Goal: Task Accomplishment & Management: Use online tool/utility

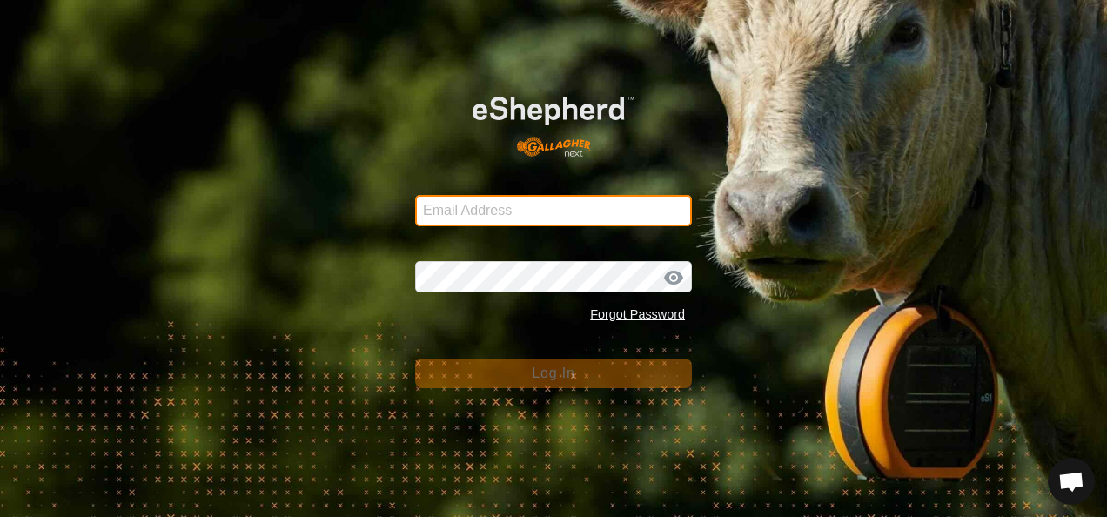
type input "[EMAIL_ADDRESS][DOMAIN_NAME]"
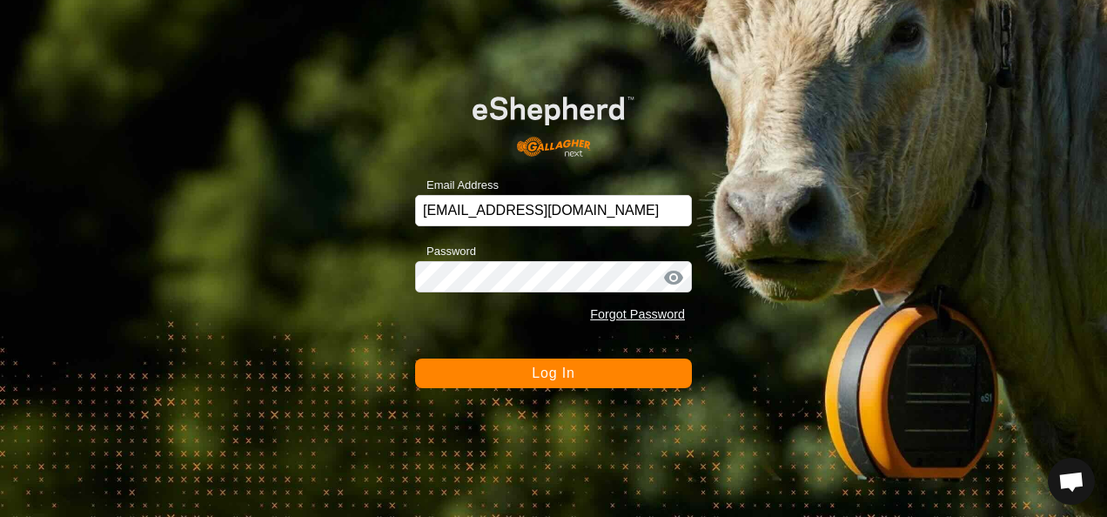
click at [554, 372] on span "Log In" at bounding box center [553, 373] width 43 height 15
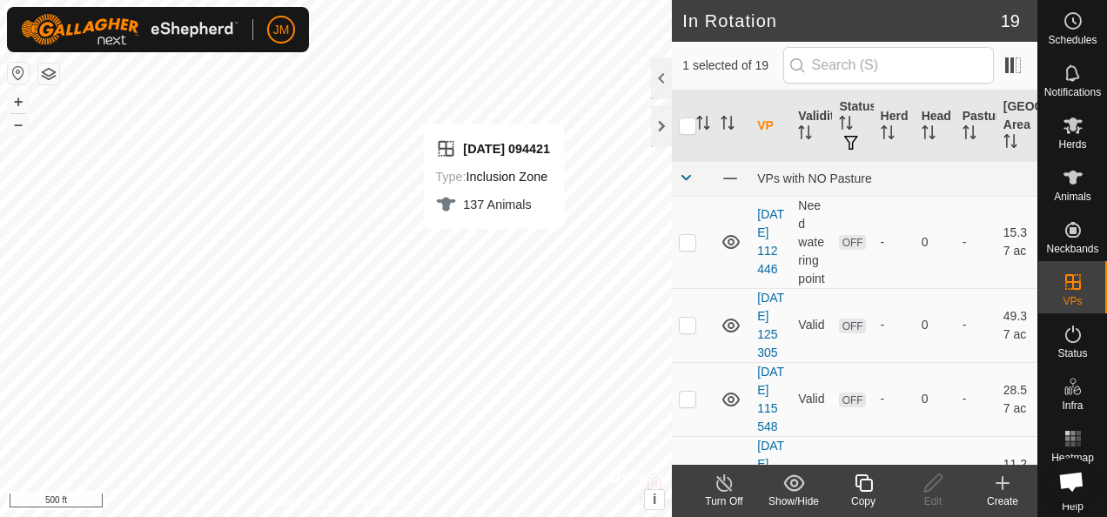
checkbox input "false"
checkbox input "true"
click at [931, 482] on icon at bounding box center [932, 482] width 17 height 17
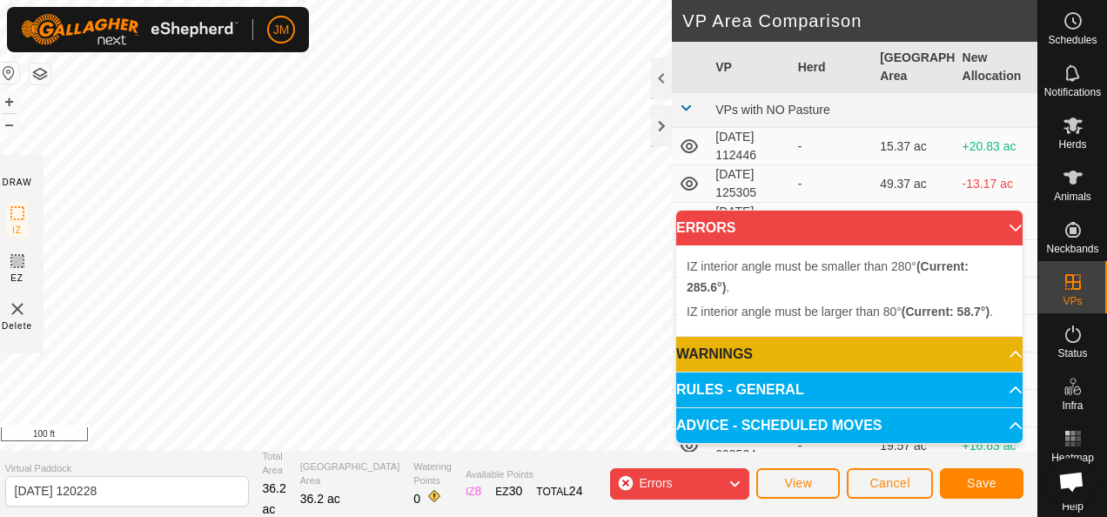
click at [560, 0] on html "JM Schedules Notifications Herds Animals Neckbands VPs Status Infra Heatmap Hel…" at bounding box center [553, 258] width 1107 height 517
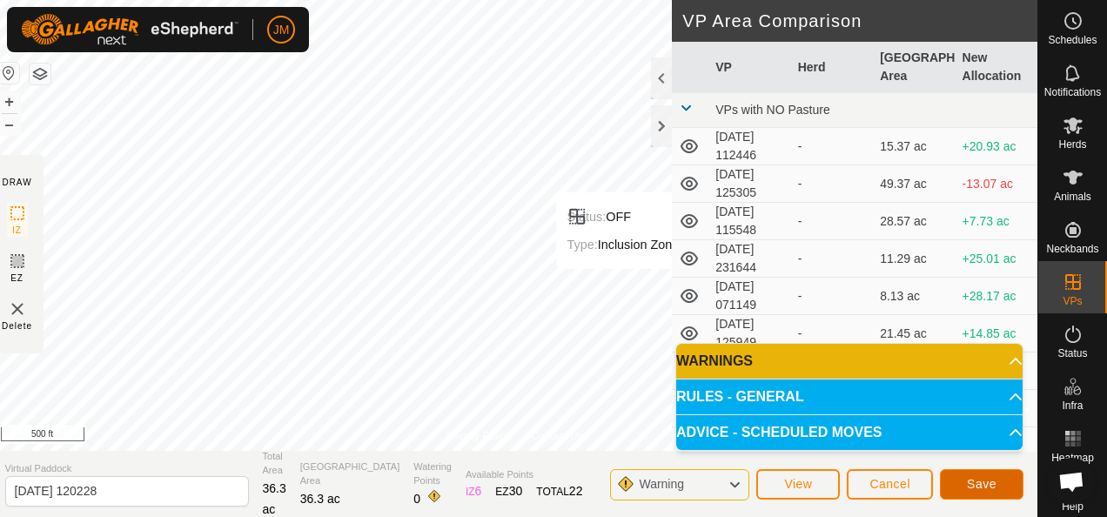
click at [987, 482] on span "Save" at bounding box center [982, 484] width 30 height 14
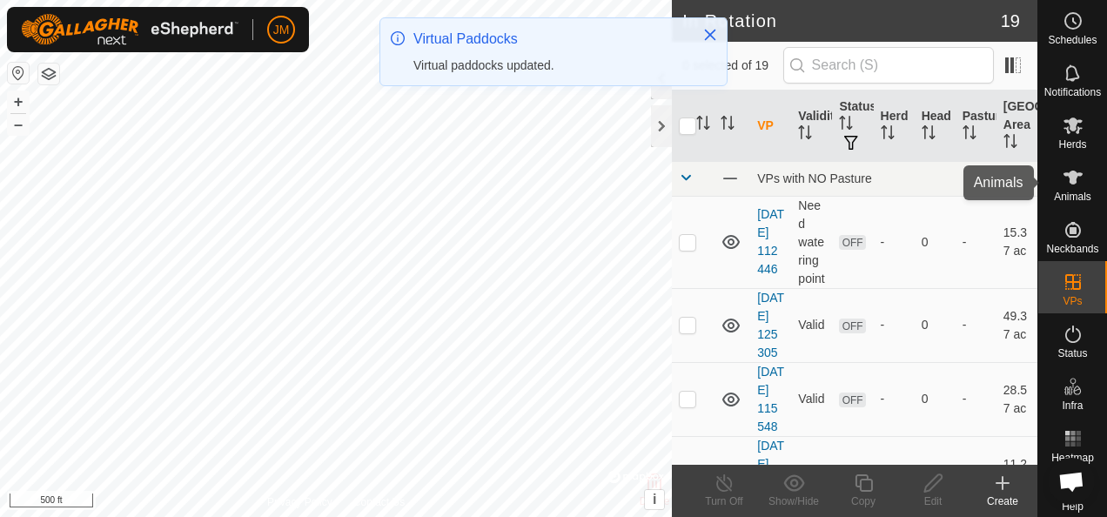
click at [1067, 185] on icon at bounding box center [1073, 177] width 21 height 21
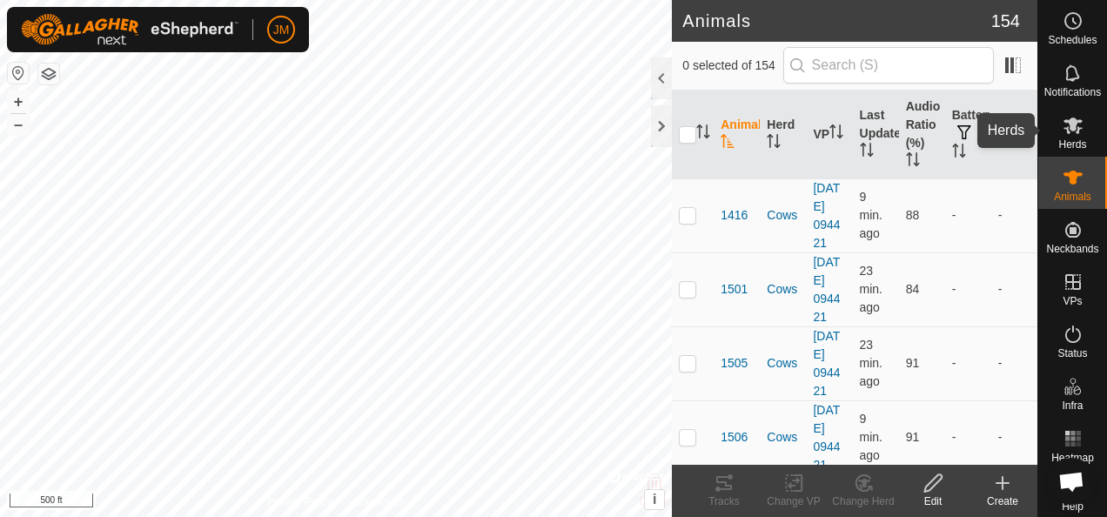
click at [1078, 129] on es-mob-svg-icon at bounding box center [1073, 125] width 31 height 28
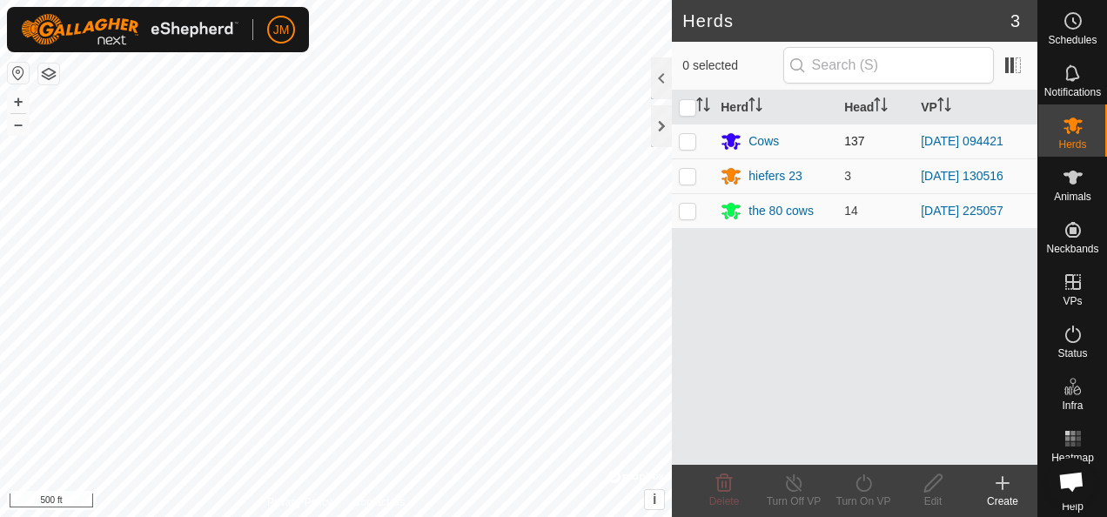
click at [686, 143] on p-checkbox at bounding box center [687, 141] width 17 height 14
checkbox input "true"
click at [859, 475] on icon at bounding box center [864, 483] width 22 height 21
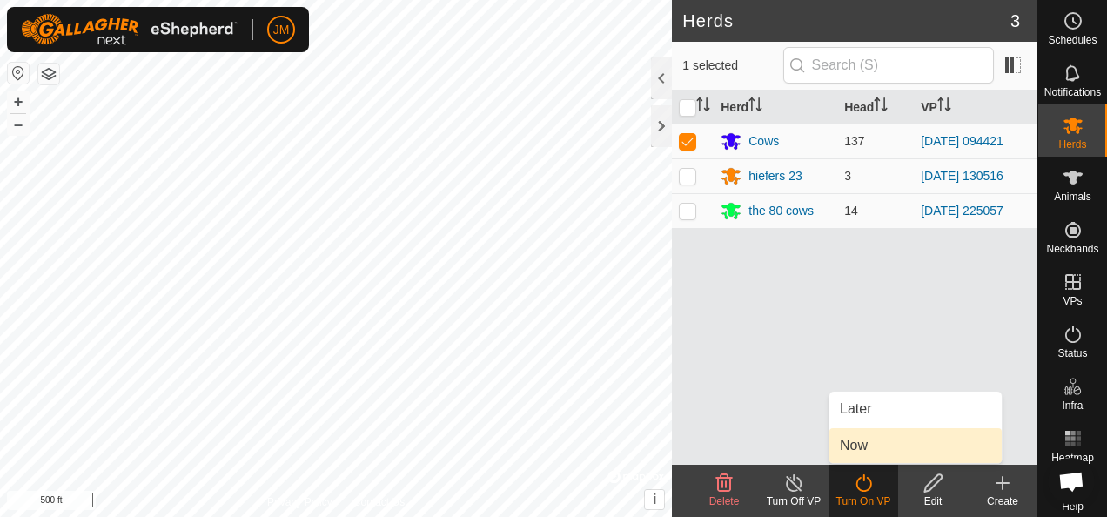
click at [865, 451] on link "Now" at bounding box center [916, 445] width 172 height 35
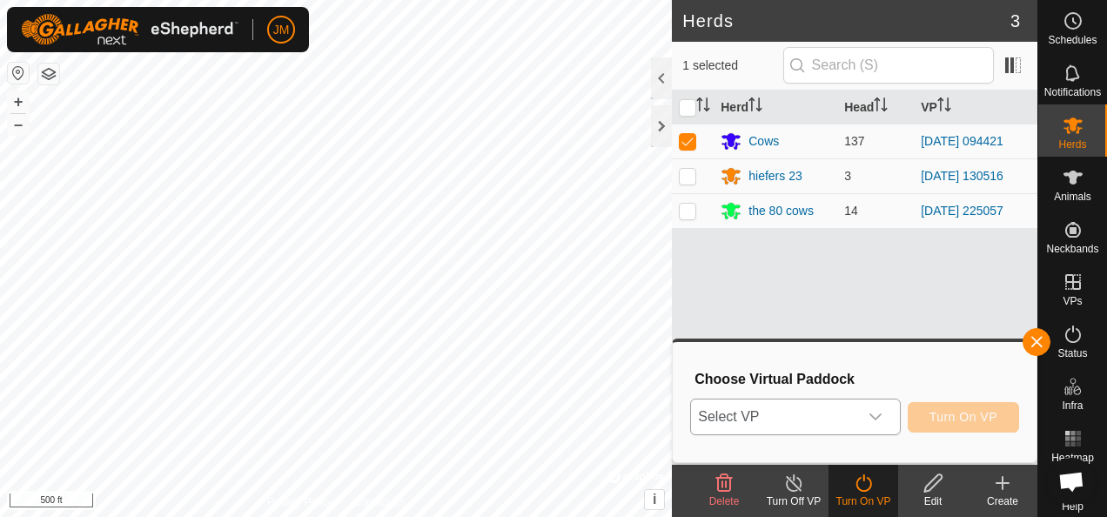
click at [874, 414] on icon "dropdown trigger" at bounding box center [876, 417] width 14 height 14
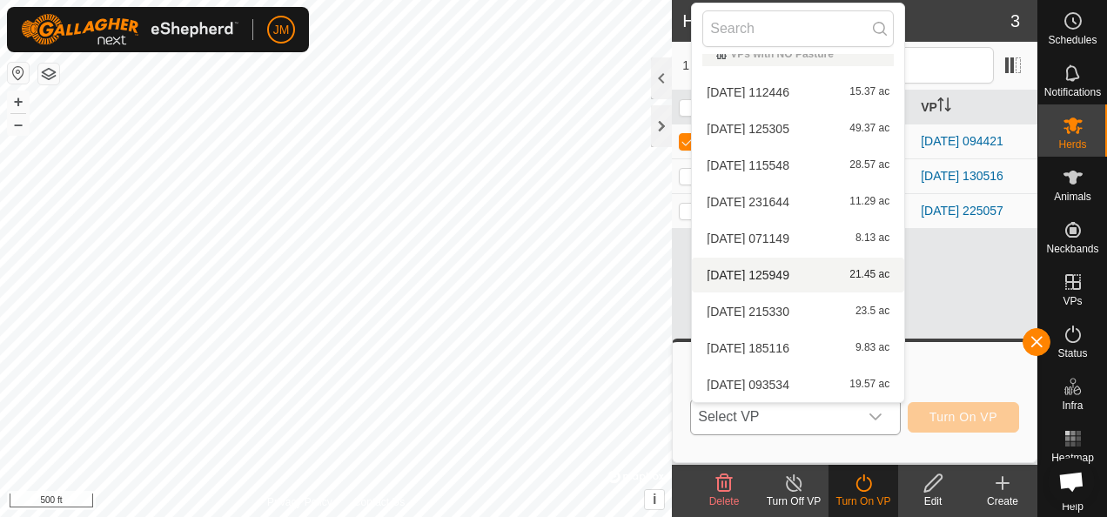
scroll to position [385, 0]
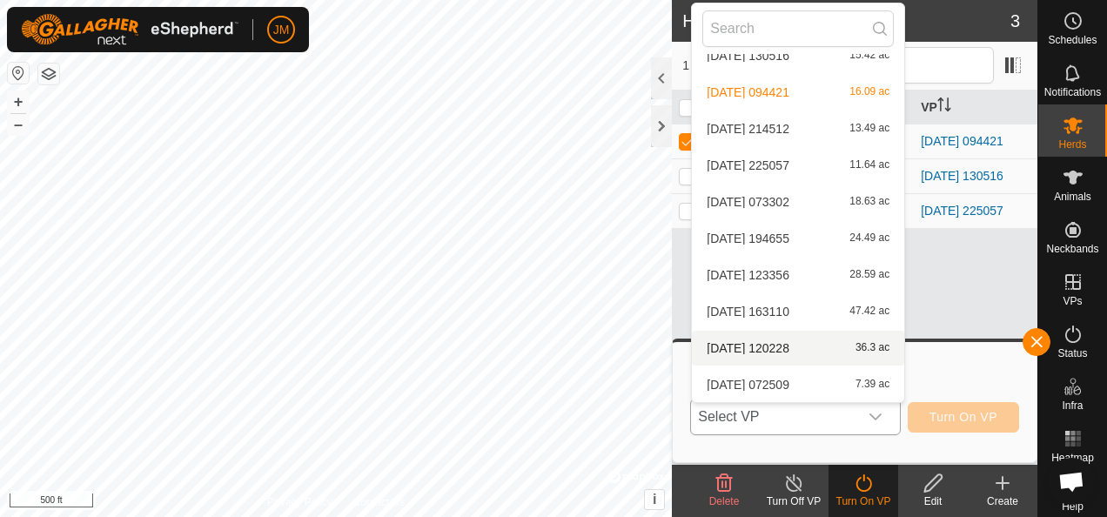
click at [753, 341] on li "[DATE] 120228 36.3 ac" at bounding box center [798, 348] width 212 height 35
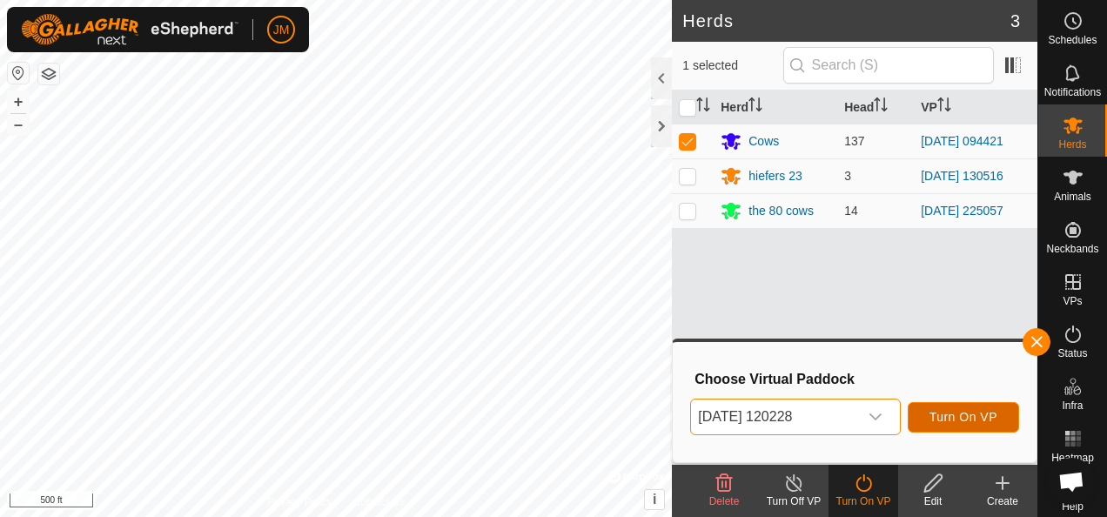
click at [960, 417] on span "Turn On VP" at bounding box center [964, 417] width 68 height 14
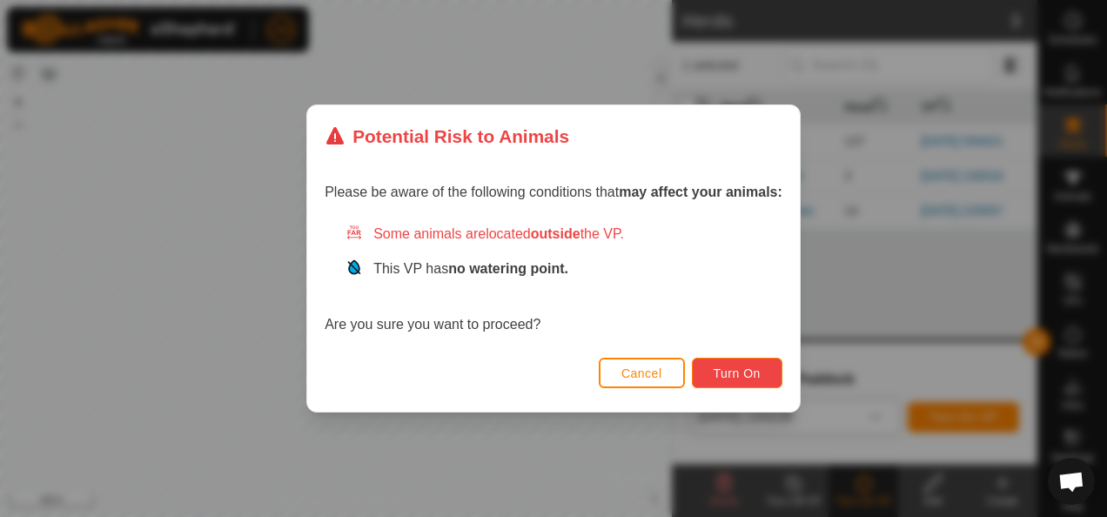
click at [767, 378] on button "Turn On" at bounding box center [737, 373] width 91 height 30
